Goal: Find specific page/section: Find specific page/section

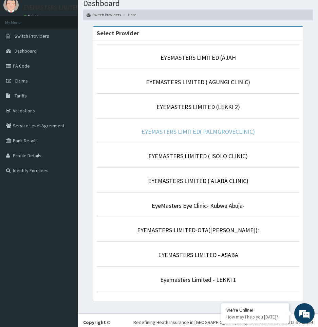
scroll to position [34, 0]
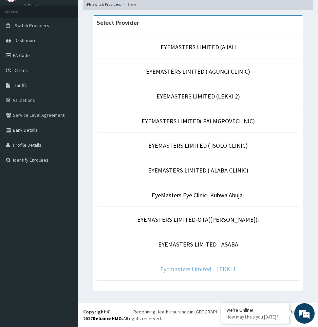
click at [211, 270] on link "Eyemasters Limited - LEKKI 1" at bounding box center [198, 269] width 76 height 8
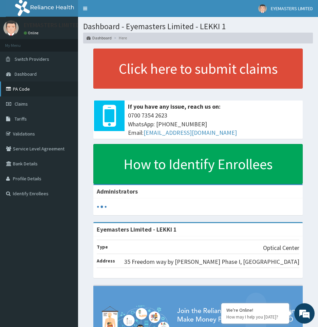
click at [26, 90] on link "PA Code" at bounding box center [39, 89] width 78 height 15
